Goal: Check status: Check status

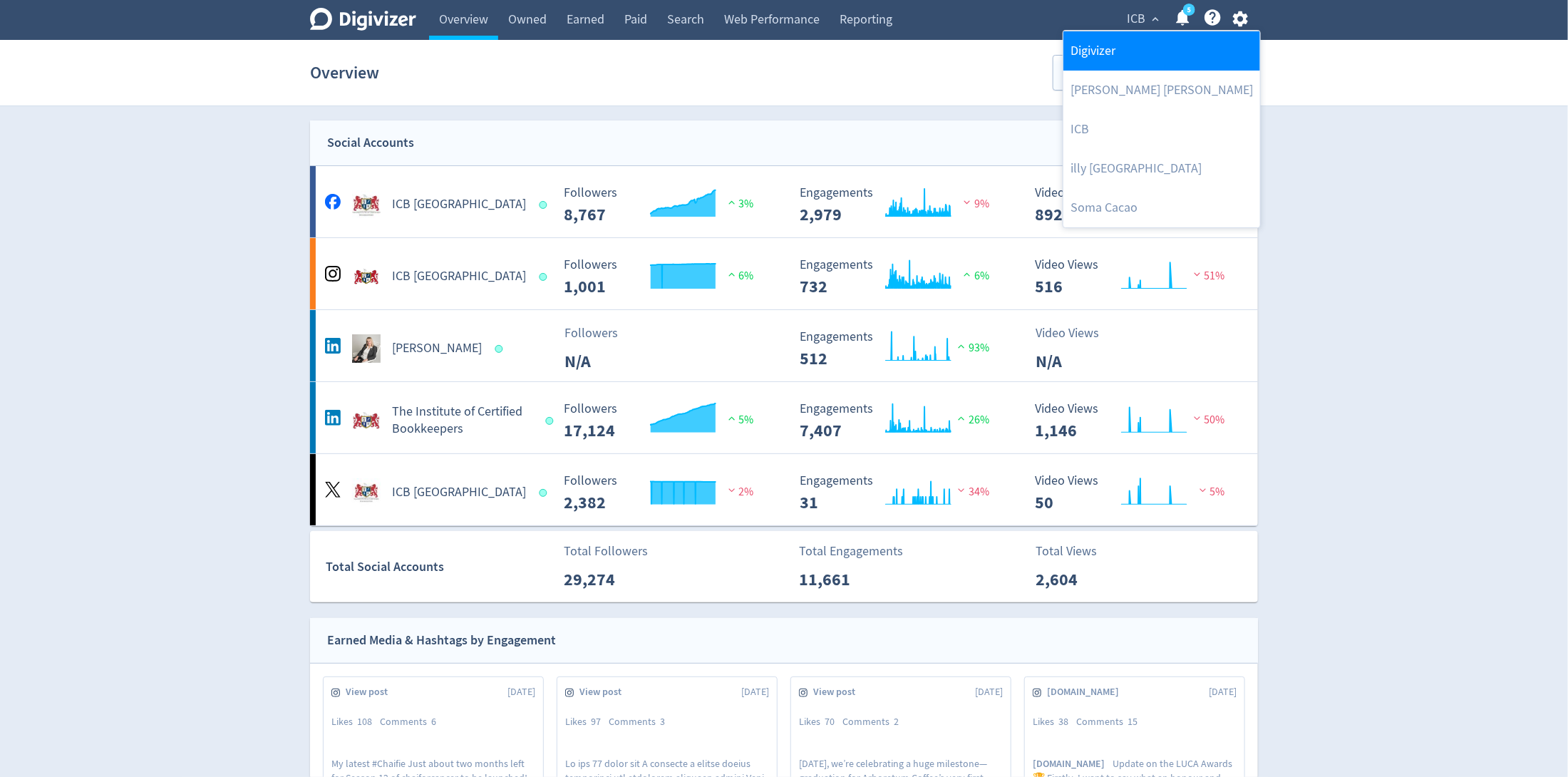
click at [1126, 38] on link "Digivizer" at bounding box center [1161, 51] width 197 height 39
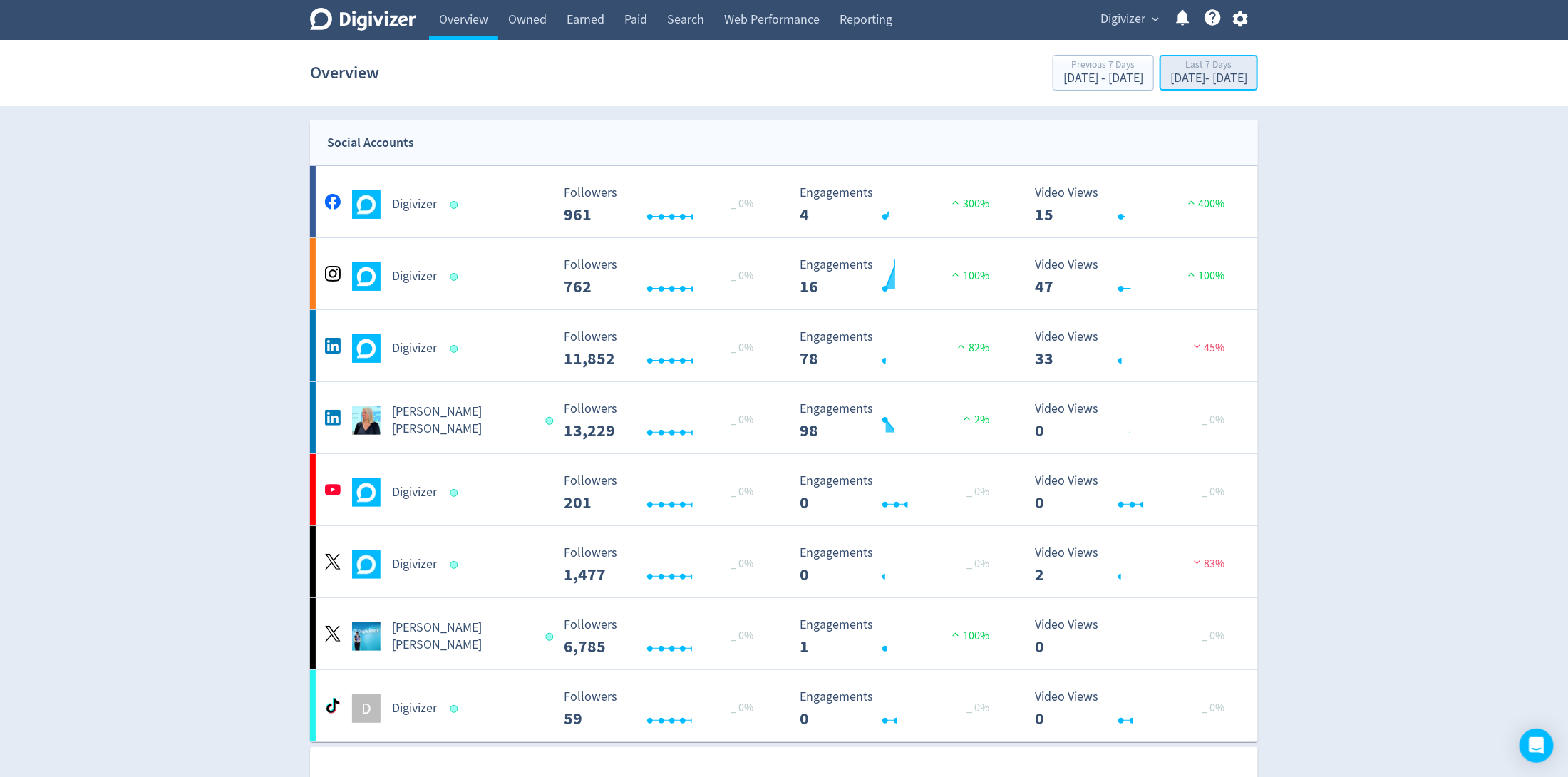
click at [1170, 81] on div "[DATE] - [DATE]" at bounding box center [1209, 78] width 77 height 13
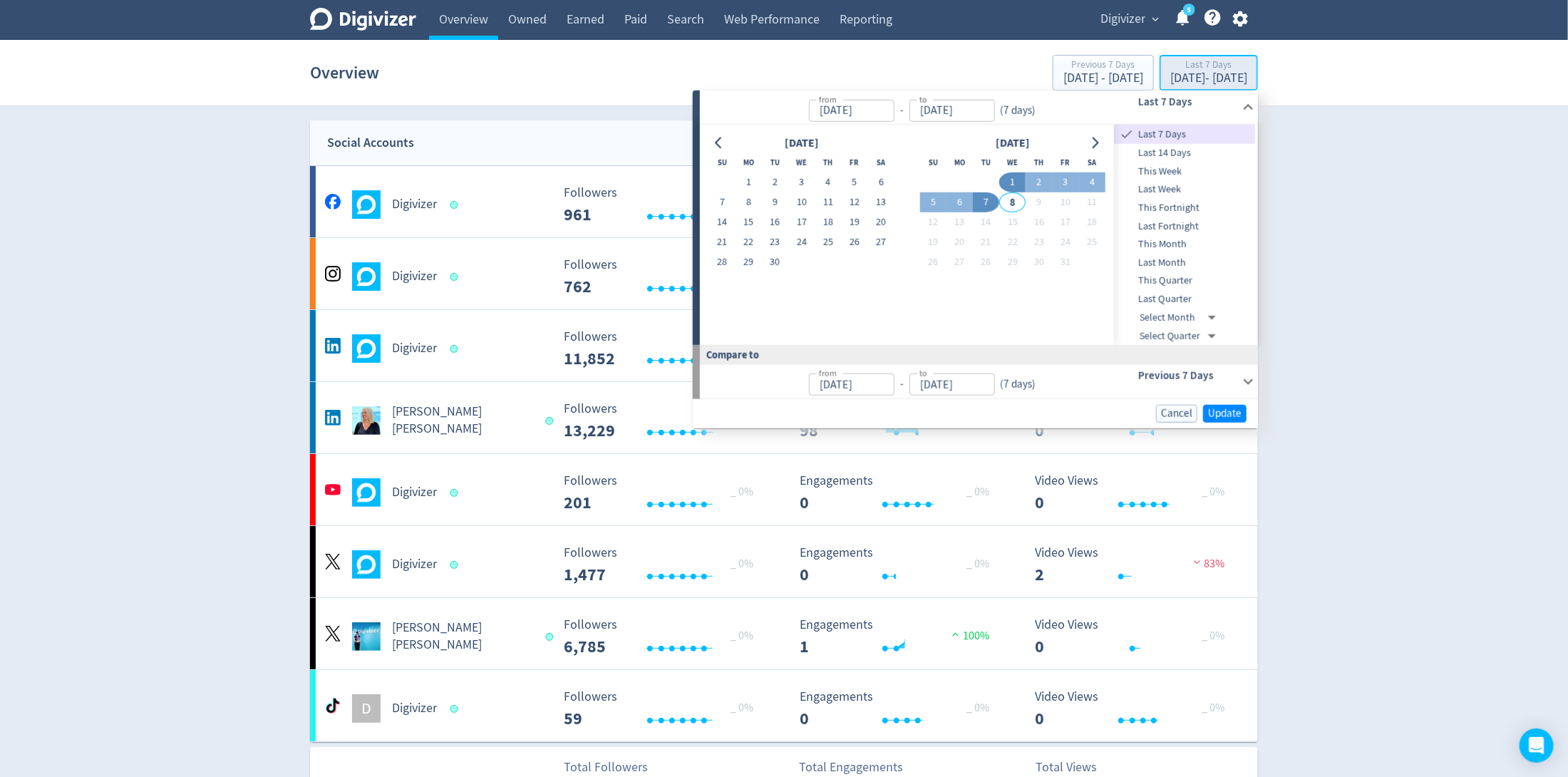
type input "[DATE]"
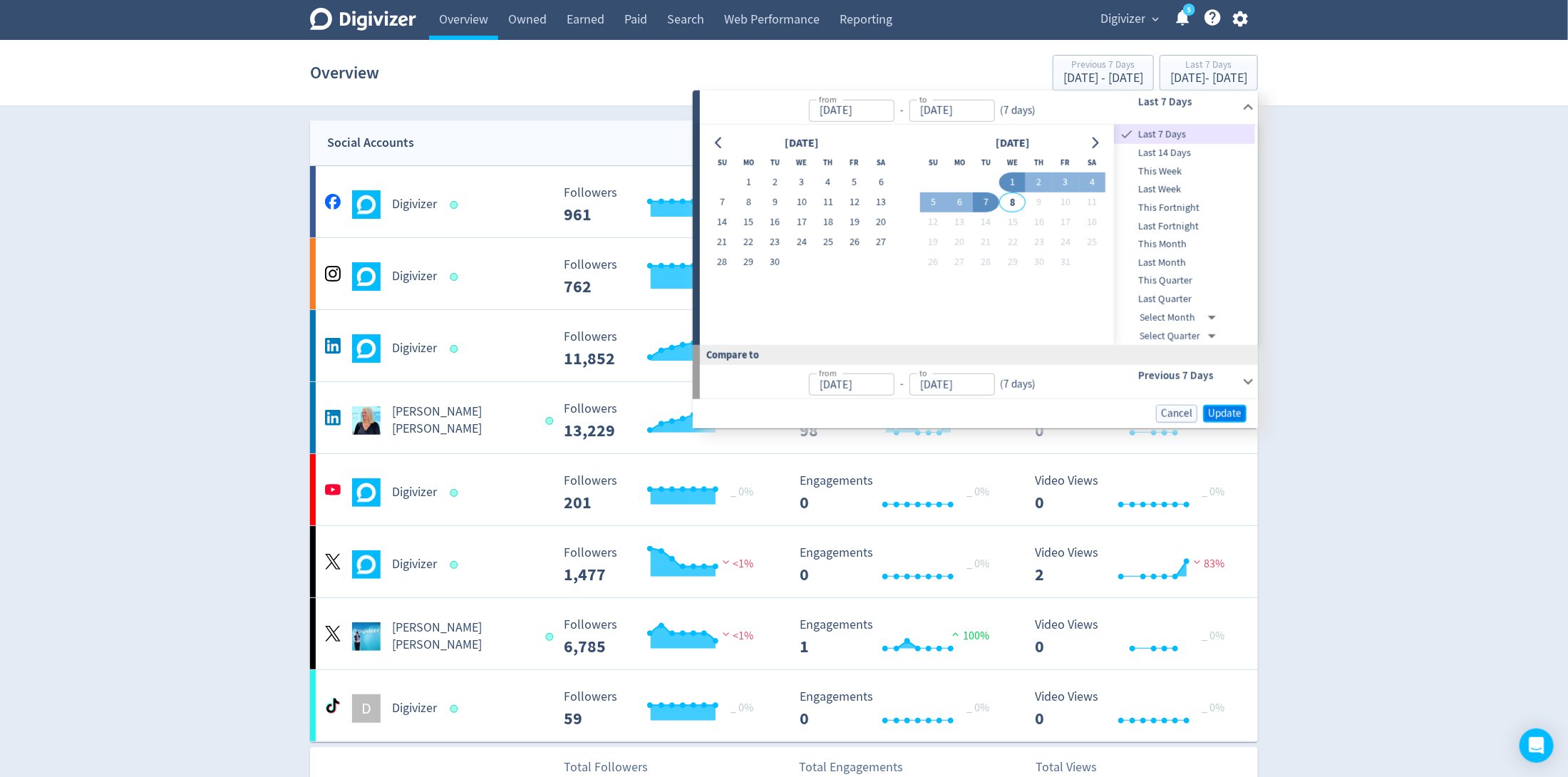
click at [1233, 414] on span "Update" at bounding box center [1225, 413] width 34 height 10
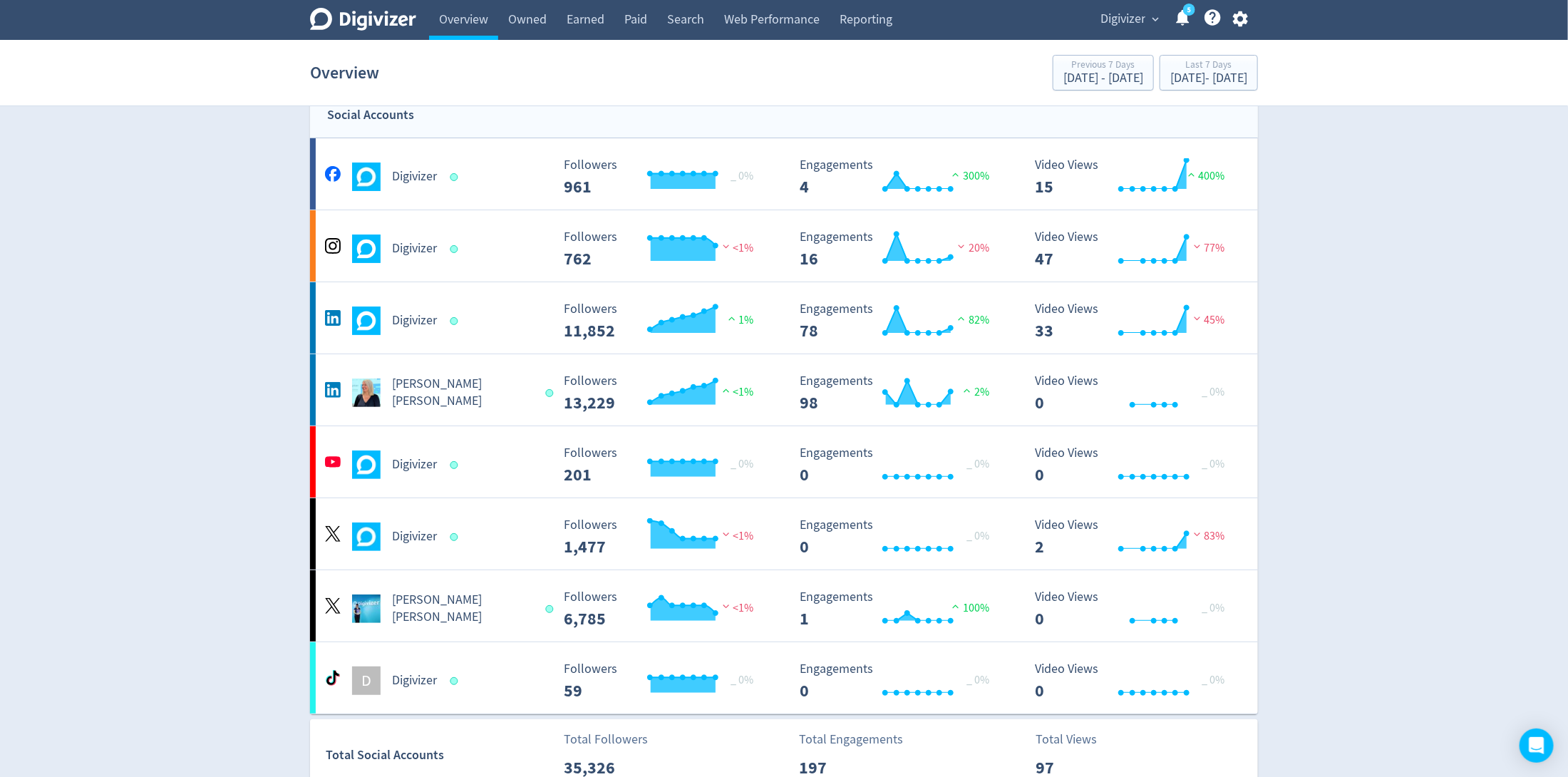
scroll to position [26, 0]
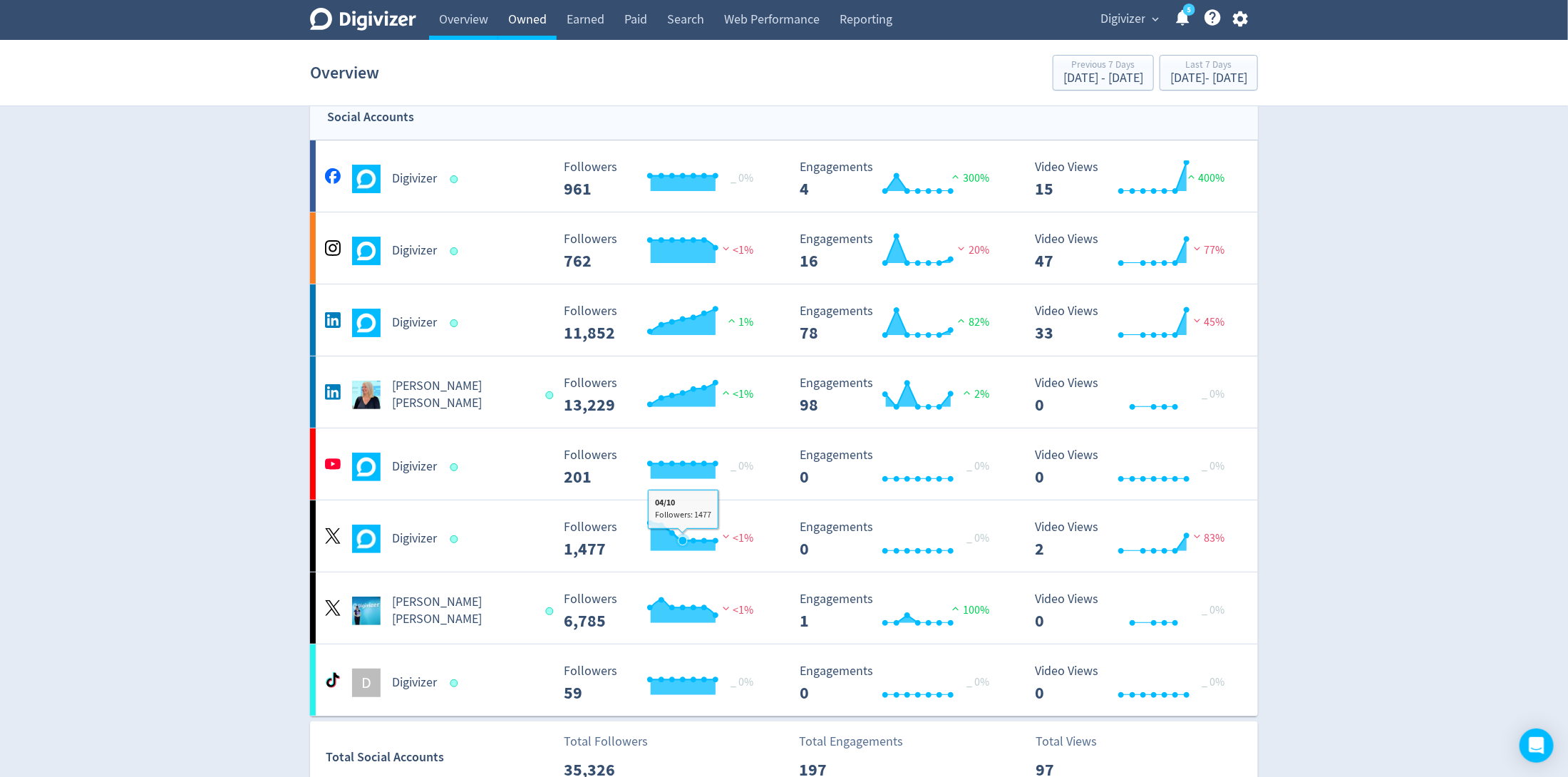
click at [523, 10] on link "Owned" at bounding box center [527, 20] width 59 height 40
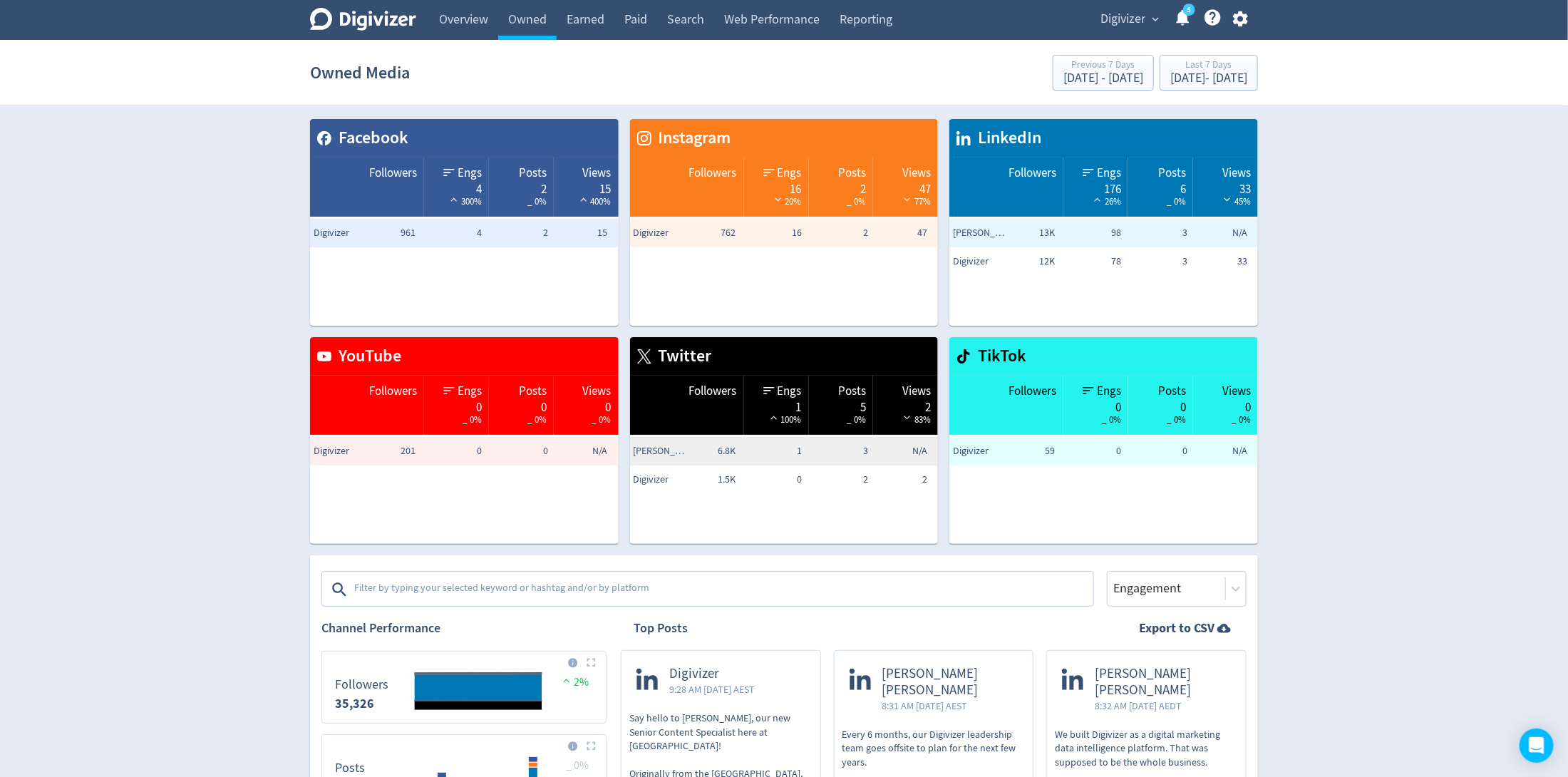
click at [599, 587] on textarea at bounding box center [722, 589] width 739 height 28
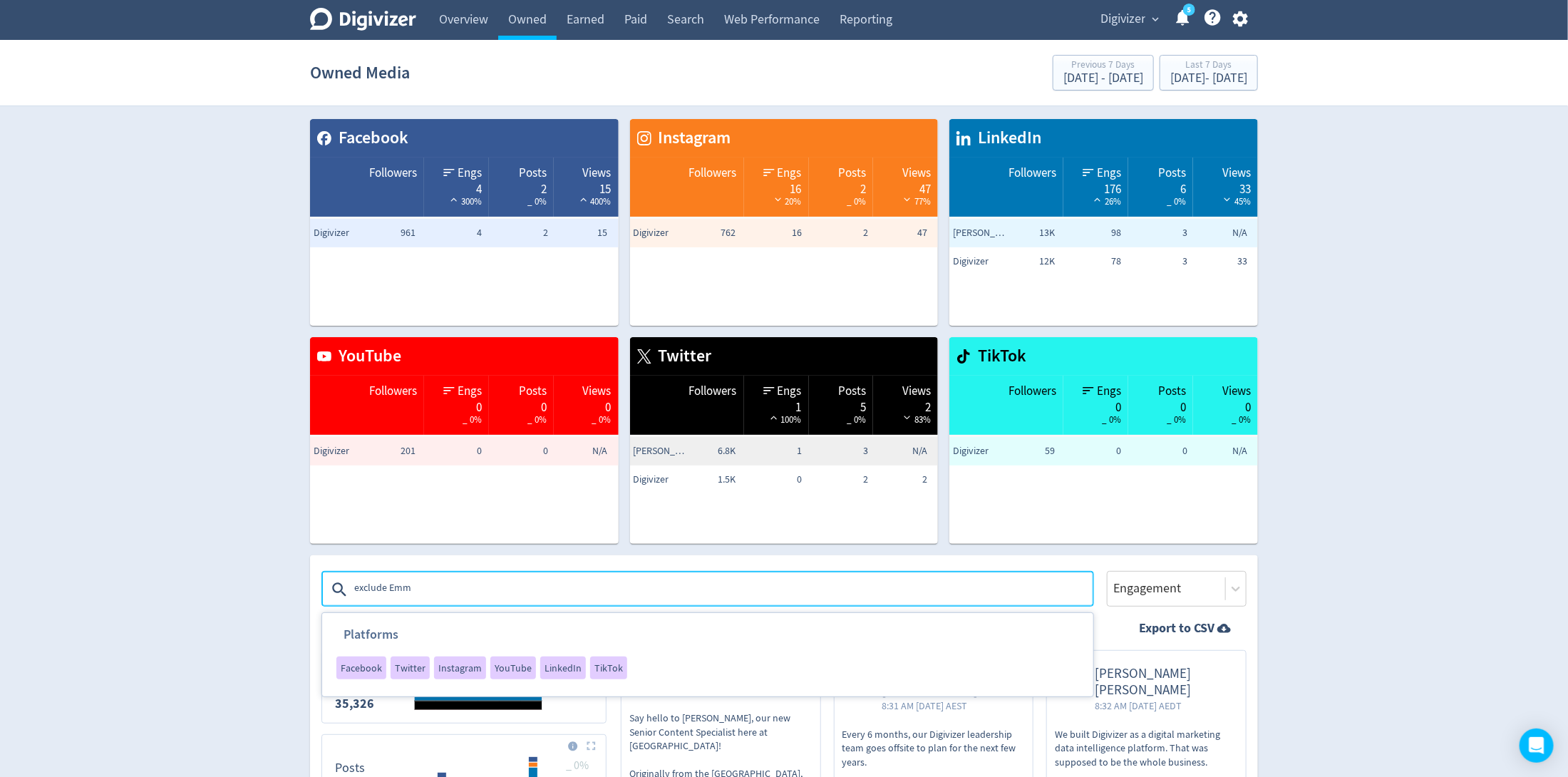
type textarea "exclude [PERSON_NAME]"
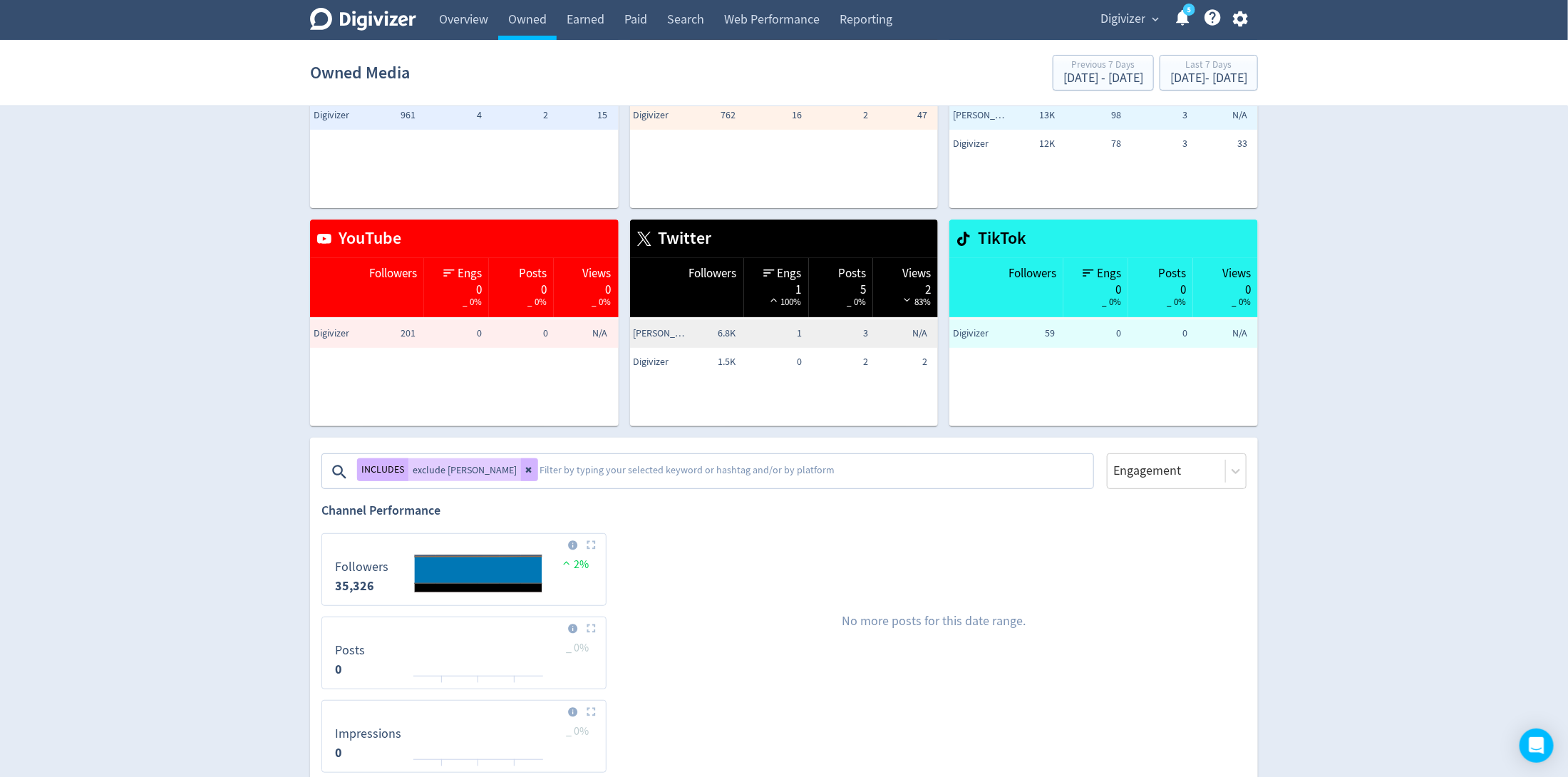
scroll to position [256, 0]
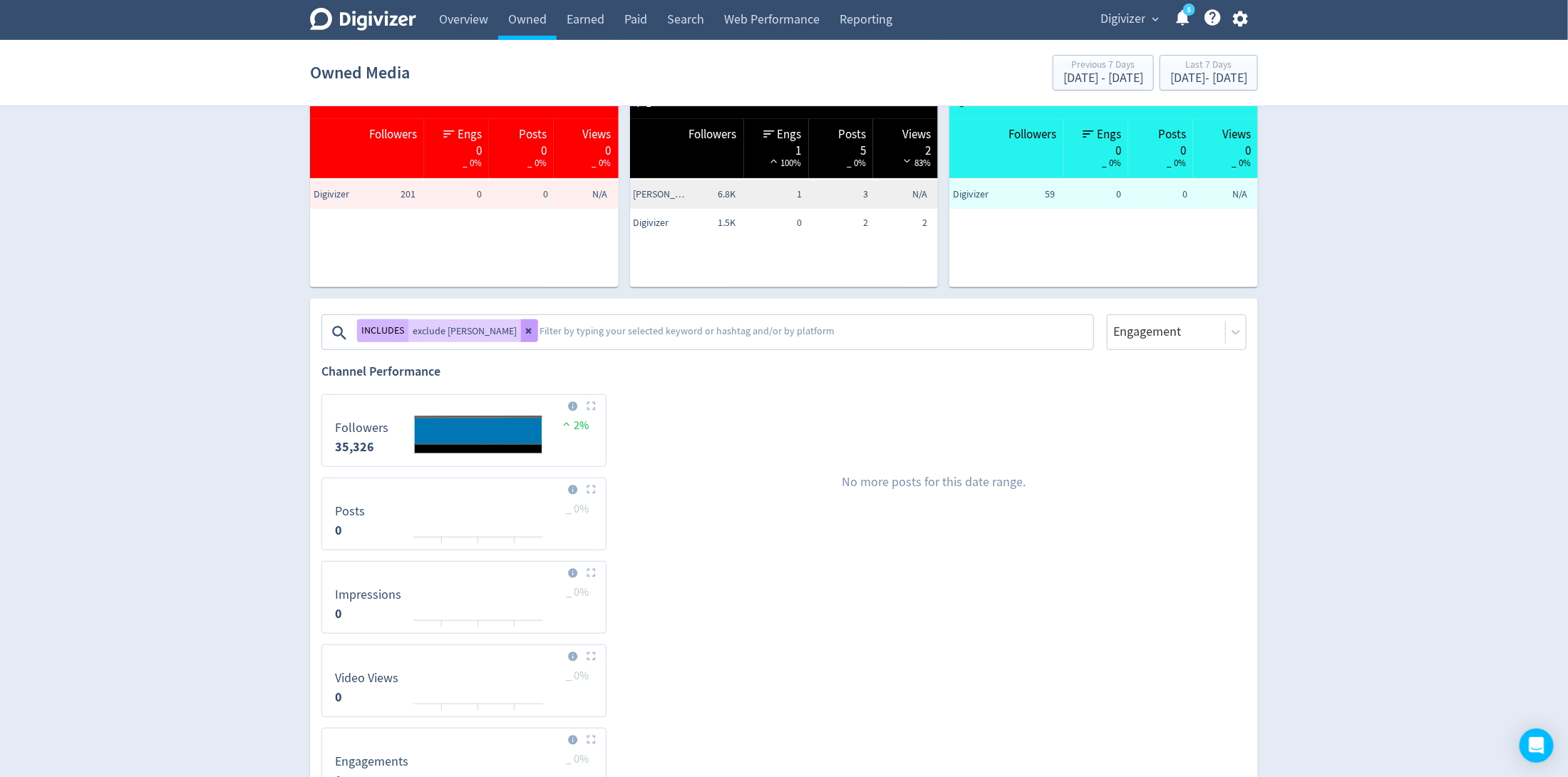
click at [525, 332] on icon at bounding box center [529, 330] width 9 height 9
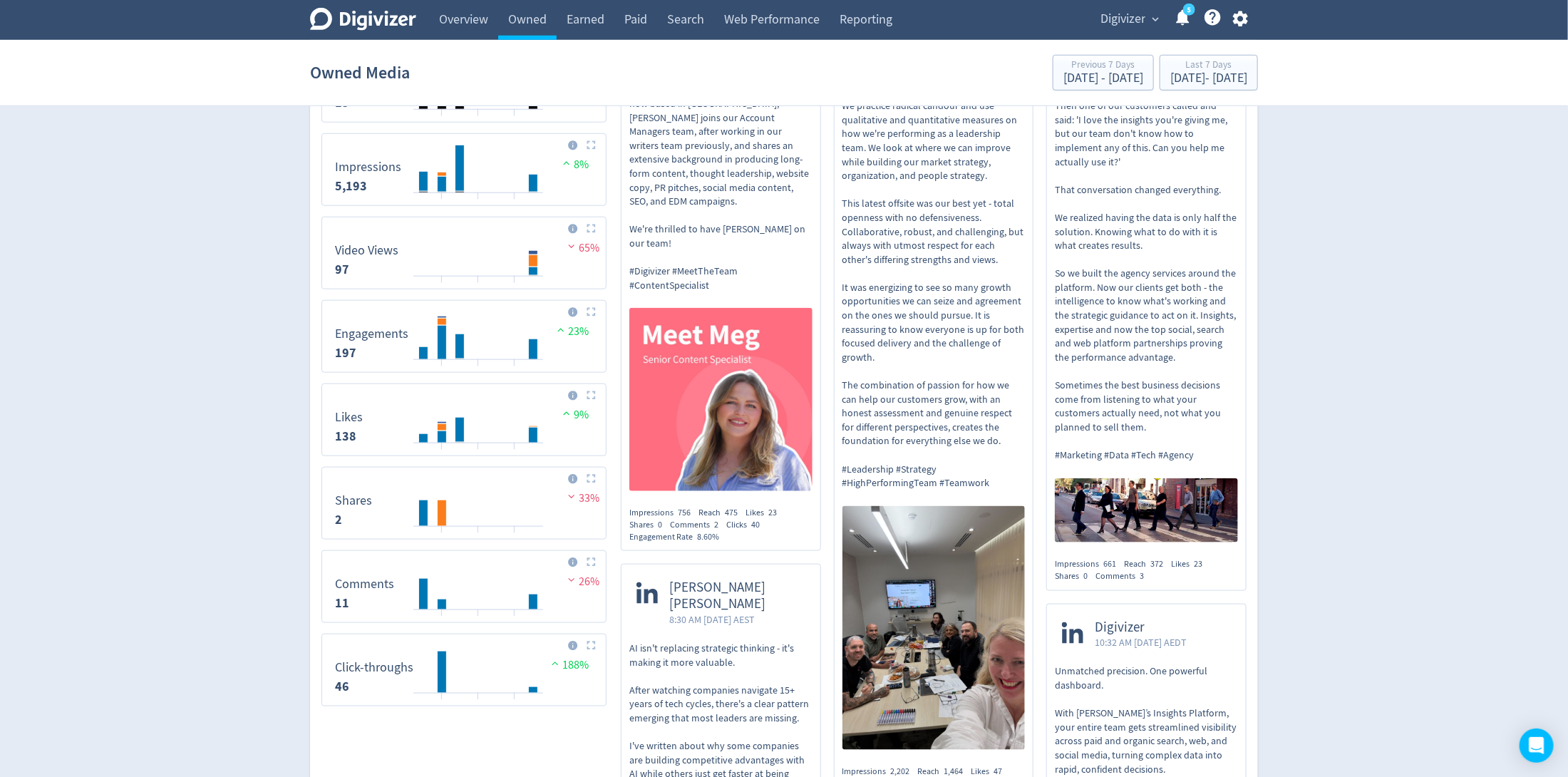
scroll to position [810, 0]
